Goal: Communication & Community: Answer question/provide support

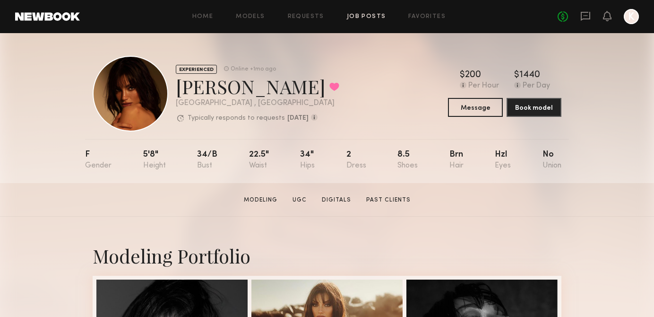
click at [356, 18] on link "Job Posts" at bounding box center [366, 17] width 39 height 6
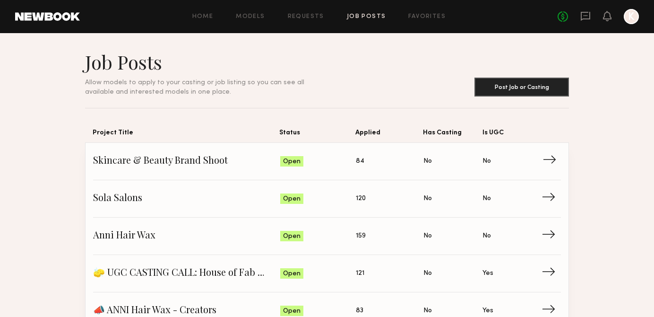
click at [560, 161] on span "→" at bounding box center [552, 161] width 19 height 14
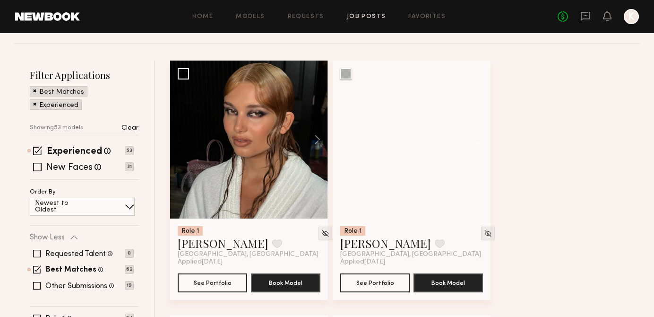
scroll to position [125, 0]
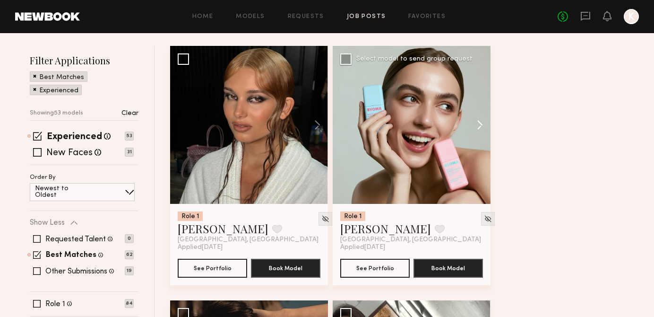
click at [473, 117] on button at bounding box center [475, 125] width 30 height 158
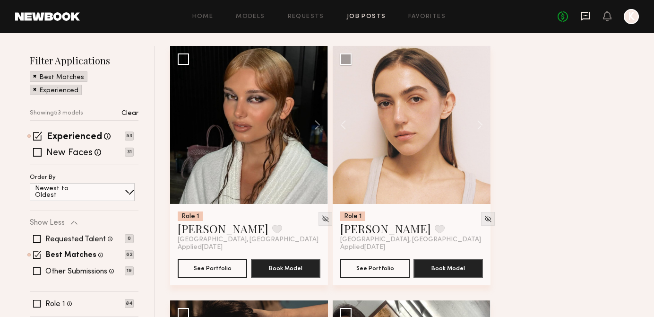
click at [585, 17] on icon at bounding box center [585, 16] width 10 height 10
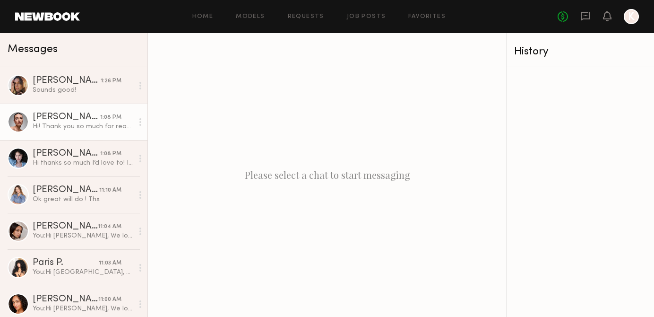
click at [92, 122] on div "Hi! Thank you so much for reaching out! Happy to send a self tape! Will get tha…" at bounding box center [83, 126] width 101 height 9
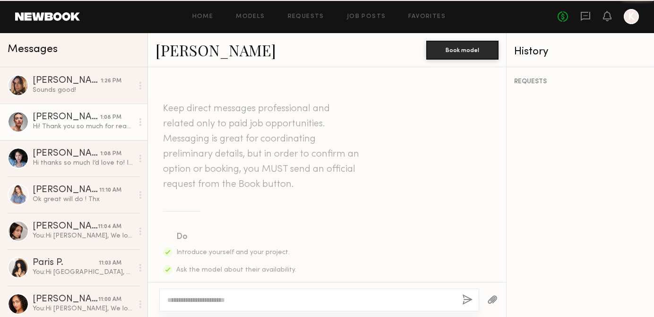
scroll to position [546, 0]
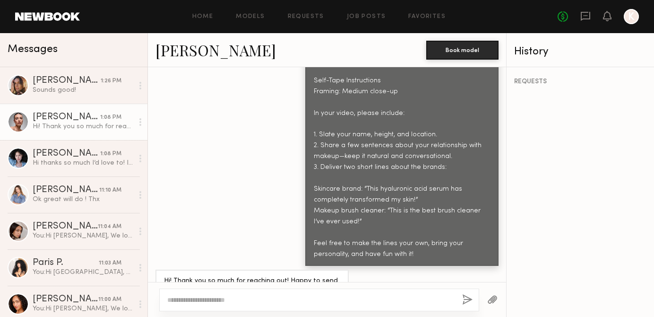
click at [270, 299] on textarea at bounding box center [310, 299] width 287 height 9
type textarea "**********"
click at [463, 299] on button "button" at bounding box center [467, 300] width 10 height 12
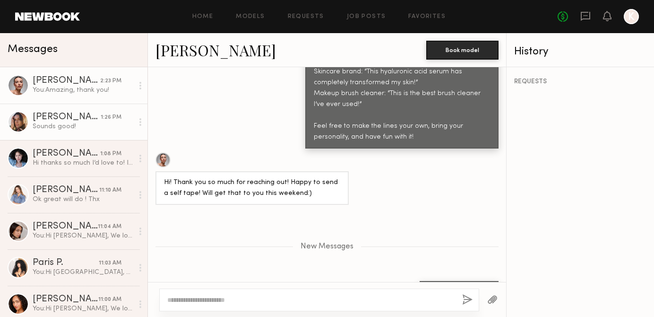
click at [107, 127] on div "Sounds good!" at bounding box center [83, 126] width 101 height 9
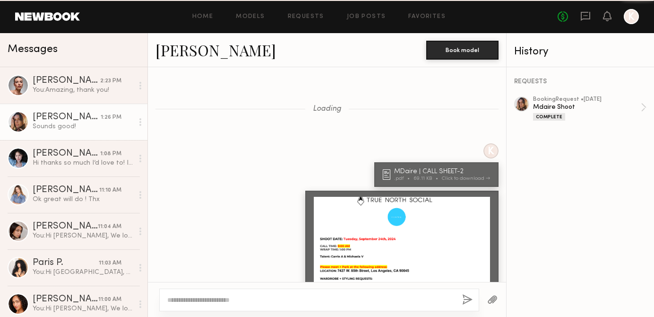
scroll to position [1207, 0]
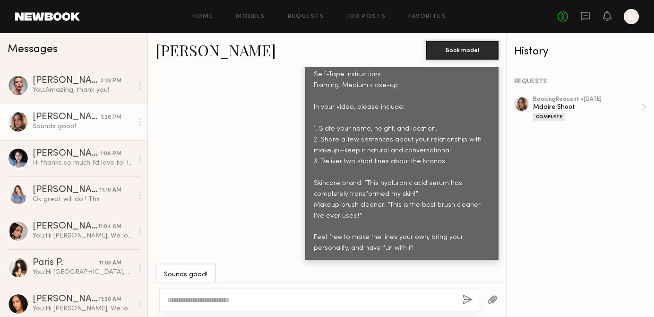
type textarea "*"
type textarea "**********"
click at [468, 302] on button "button" at bounding box center [467, 300] width 10 height 12
